Goal: Browse casually

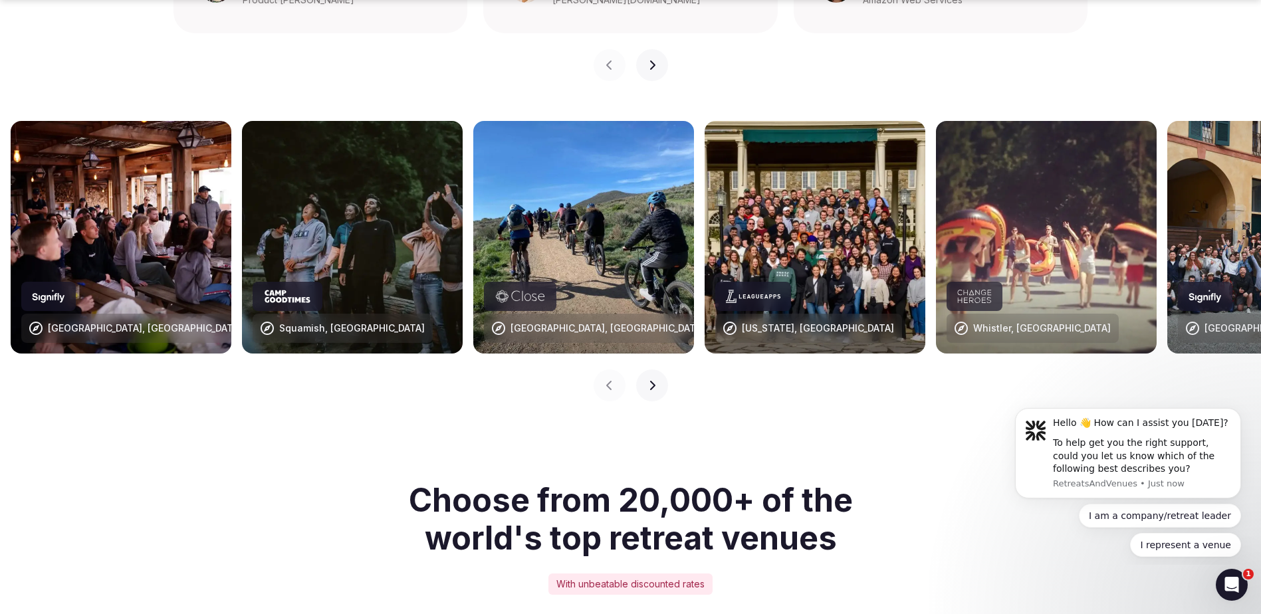
click at [659, 370] on button "Next slide" at bounding box center [652, 386] width 32 height 32
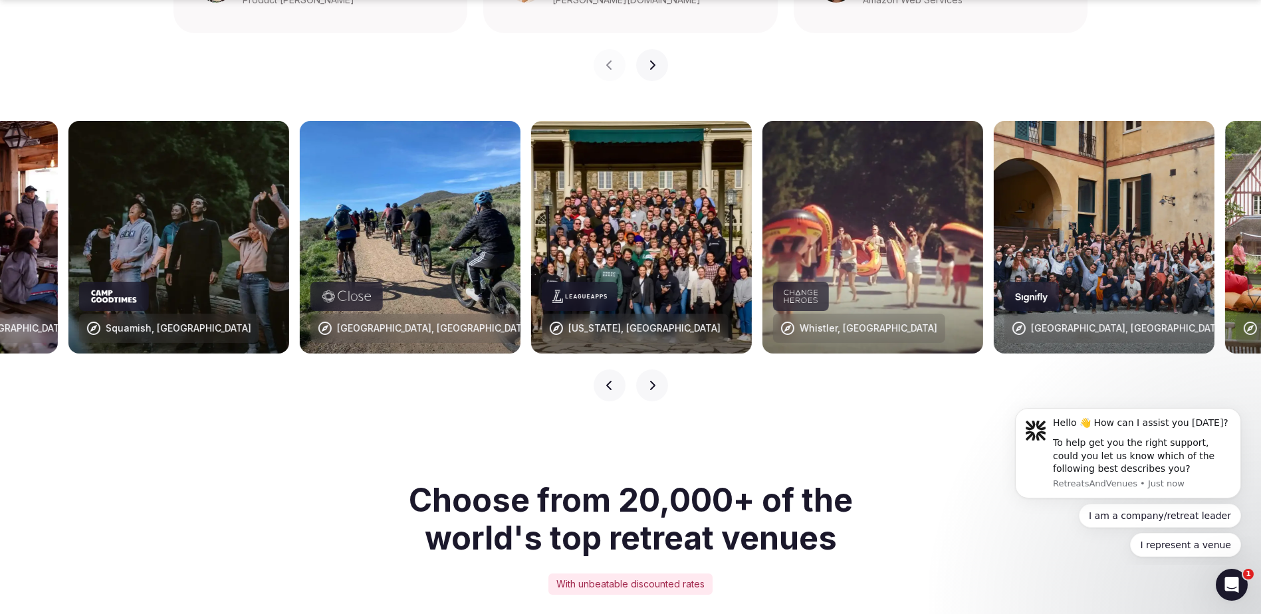
click at [653, 381] on icon "button" at bounding box center [651, 385] width 5 height 9
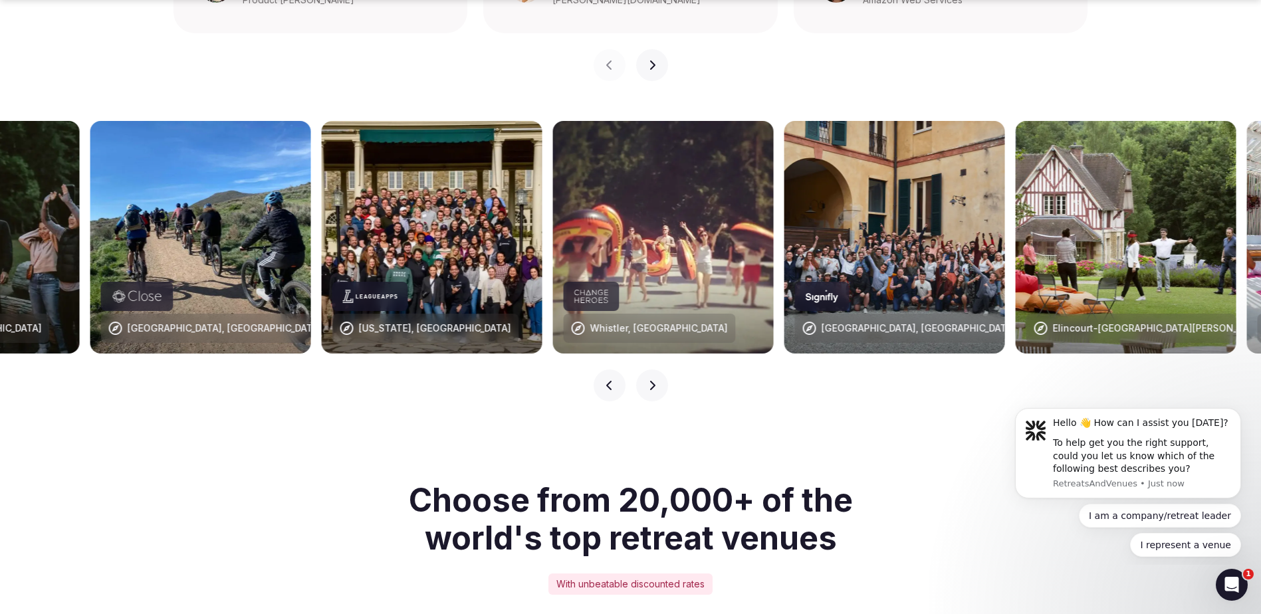
click at [653, 381] on icon "button" at bounding box center [651, 385] width 5 height 9
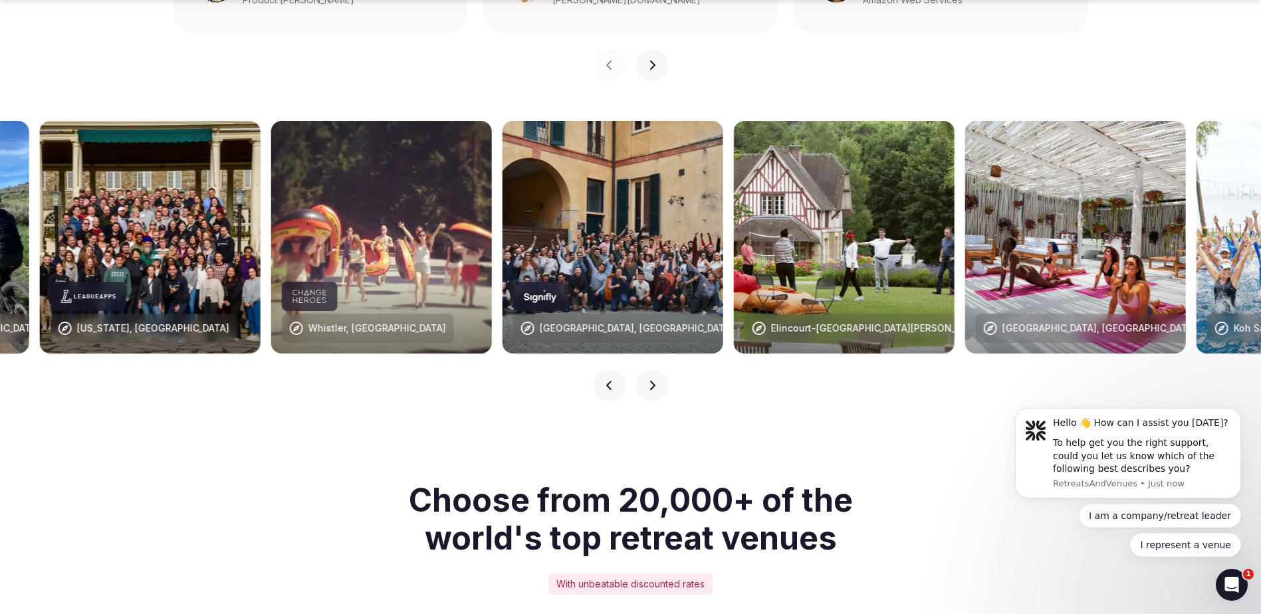
click at [653, 381] on icon "button" at bounding box center [651, 385] width 5 height 9
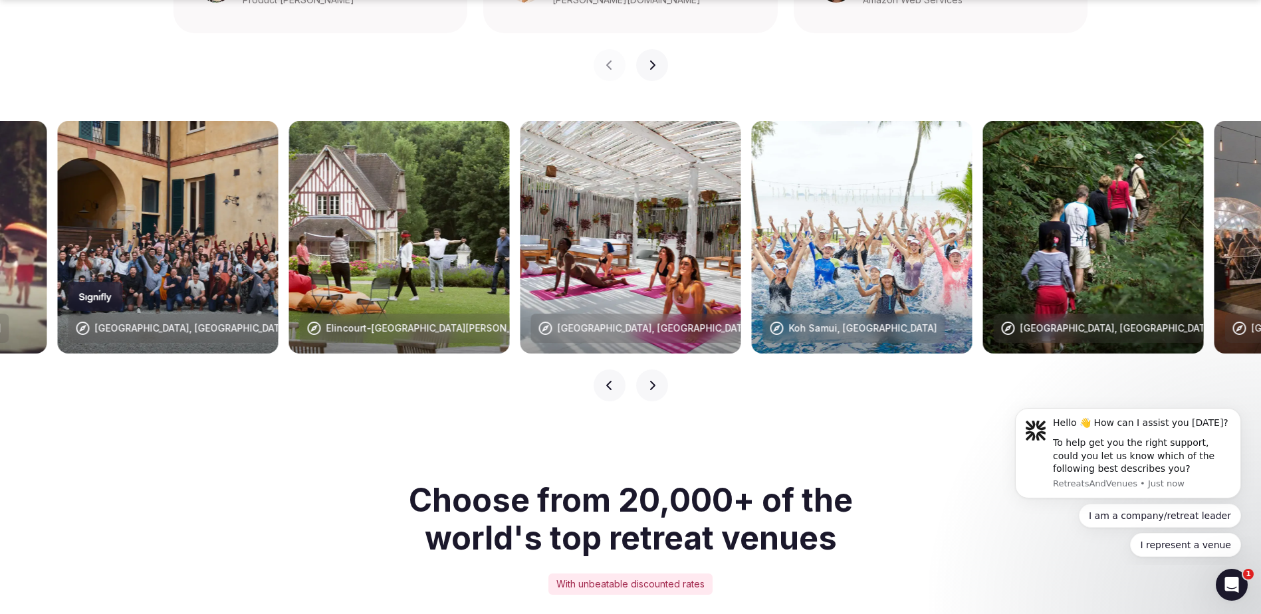
click at [653, 381] on icon "button" at bounding box center [651, 385] width 5 height 9
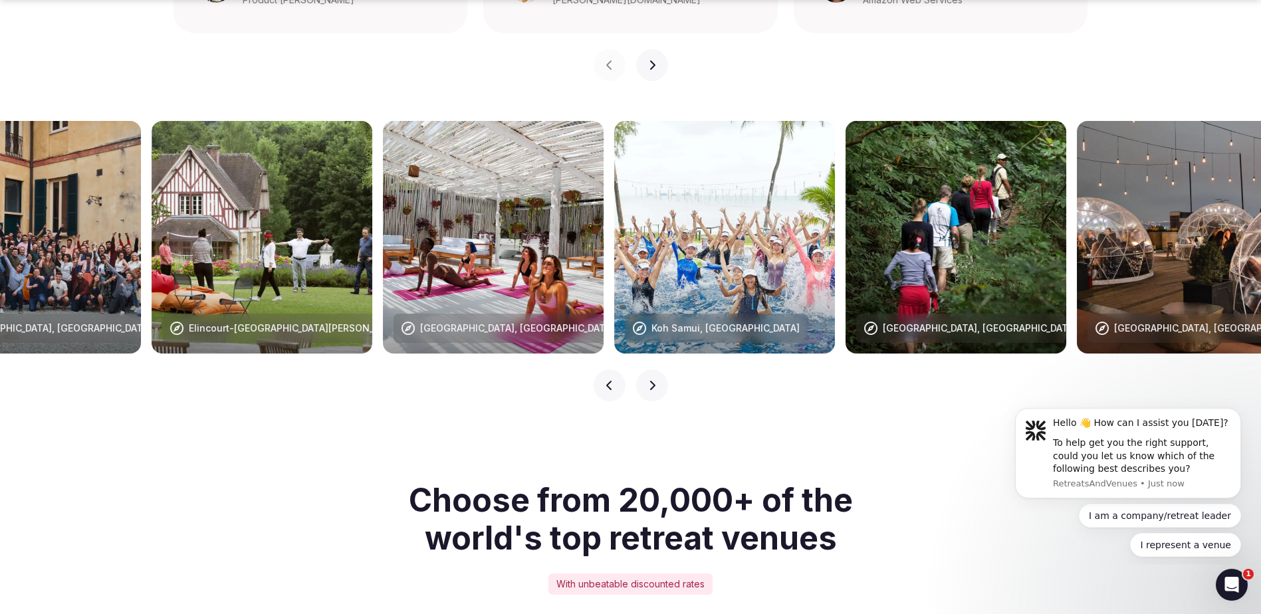
click at [653, 381] on icon "button" at bounding box center [651, 385] width 5 height 9
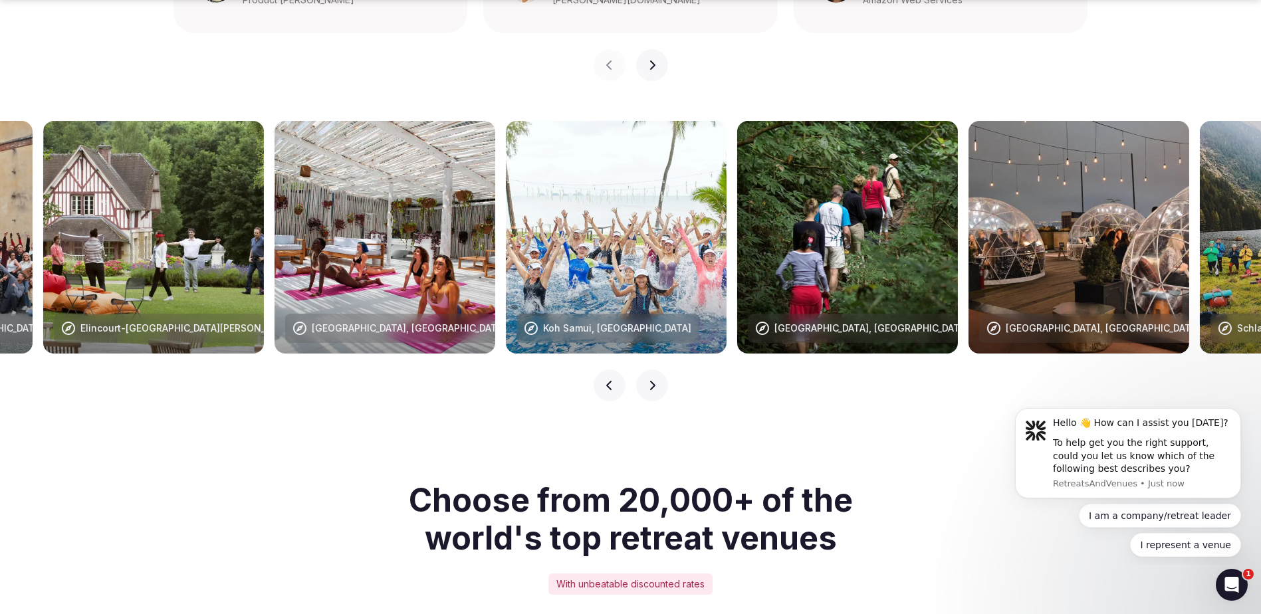
click at [653, 381] on icon "button" at bounding box center [651, 385] width 5 height 9
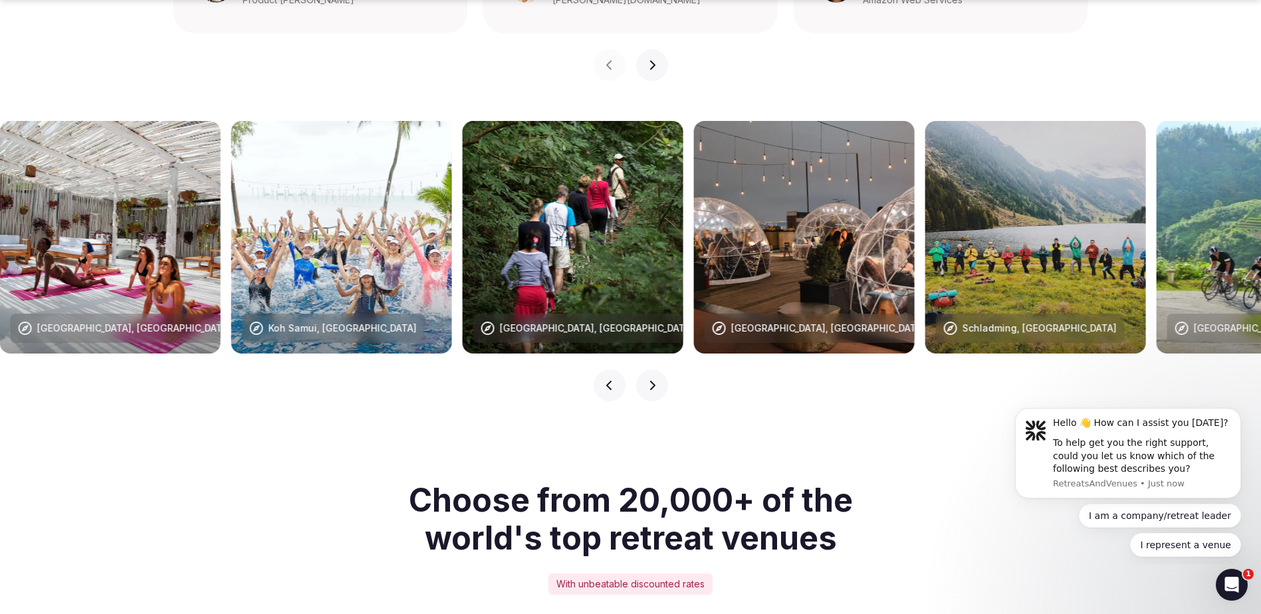
click at [653, 381] on icon "button" at bounding box center [651, 385] width 5 height 9
